Goal: Information Seeking & Learning: Check status

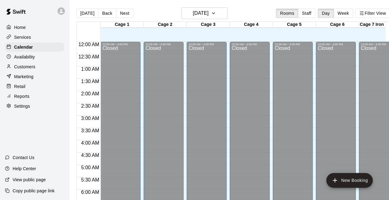
scroll to position [357, 0]
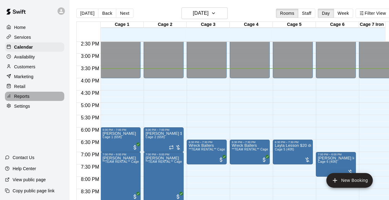
click at [39, 98] on div "Reports" at bounding box center [34, 96] width 59 height 9
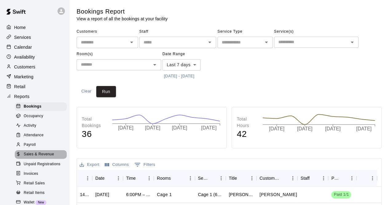
click at [48, 157] on span "Sales & Revenue" at bounding box center [39, 154] width 30 height 6
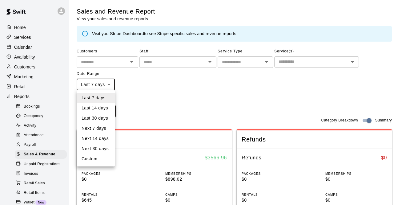
click at [104, 158] on li "Custom" at bounding box center [96, 158] width 38 height 10
type input "******"
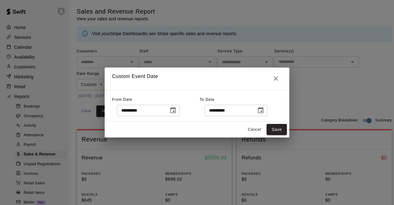
click at [177, 109] on icon "Choose date, selected date is Sep 4, 2025" at bounding box center [172, 109] width 7 height 7
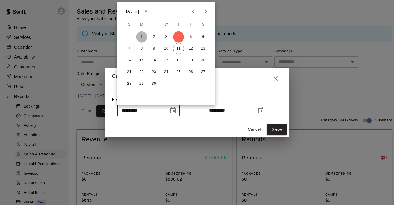
click at [141, 37] on button "1" at bounding box center [141, 36] width 11 height 11
type input "**********"
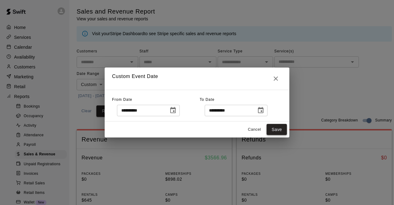
click at [280, 130] on button "Save" at bounding box center [276, 129] width 20 height 11
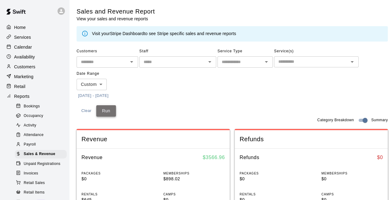
click at [106, 109] on button "Run" at bounding box center [106, 110] width 20 height 11
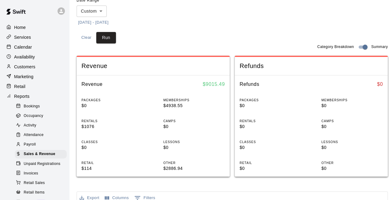
scroll to position [74, 0]
